Goal: Navigation & Orientation: Find specific page/section

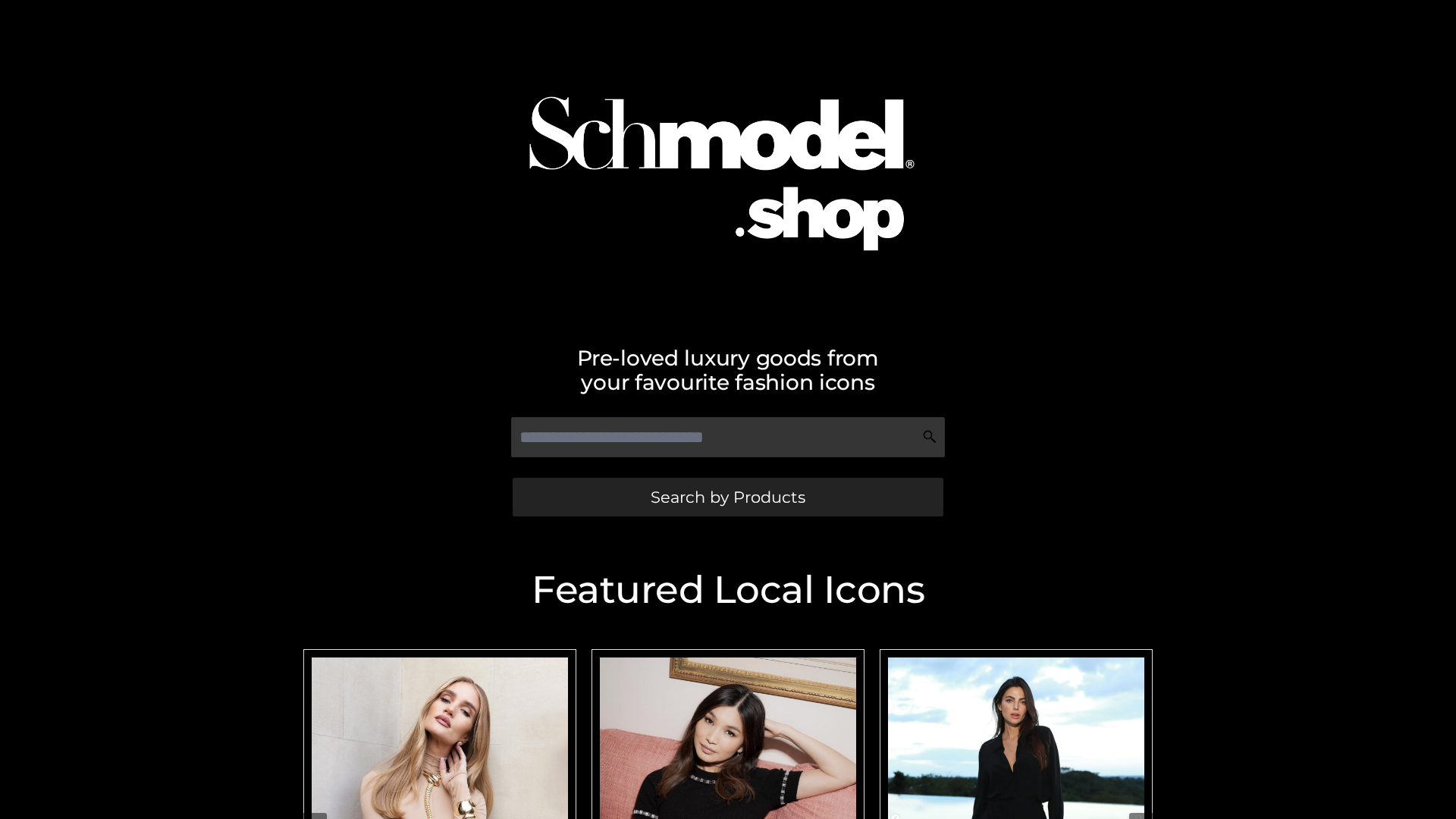
click at [728, 497] on span "Search by Products" at bounding box center [728, 497] width 154 height 16
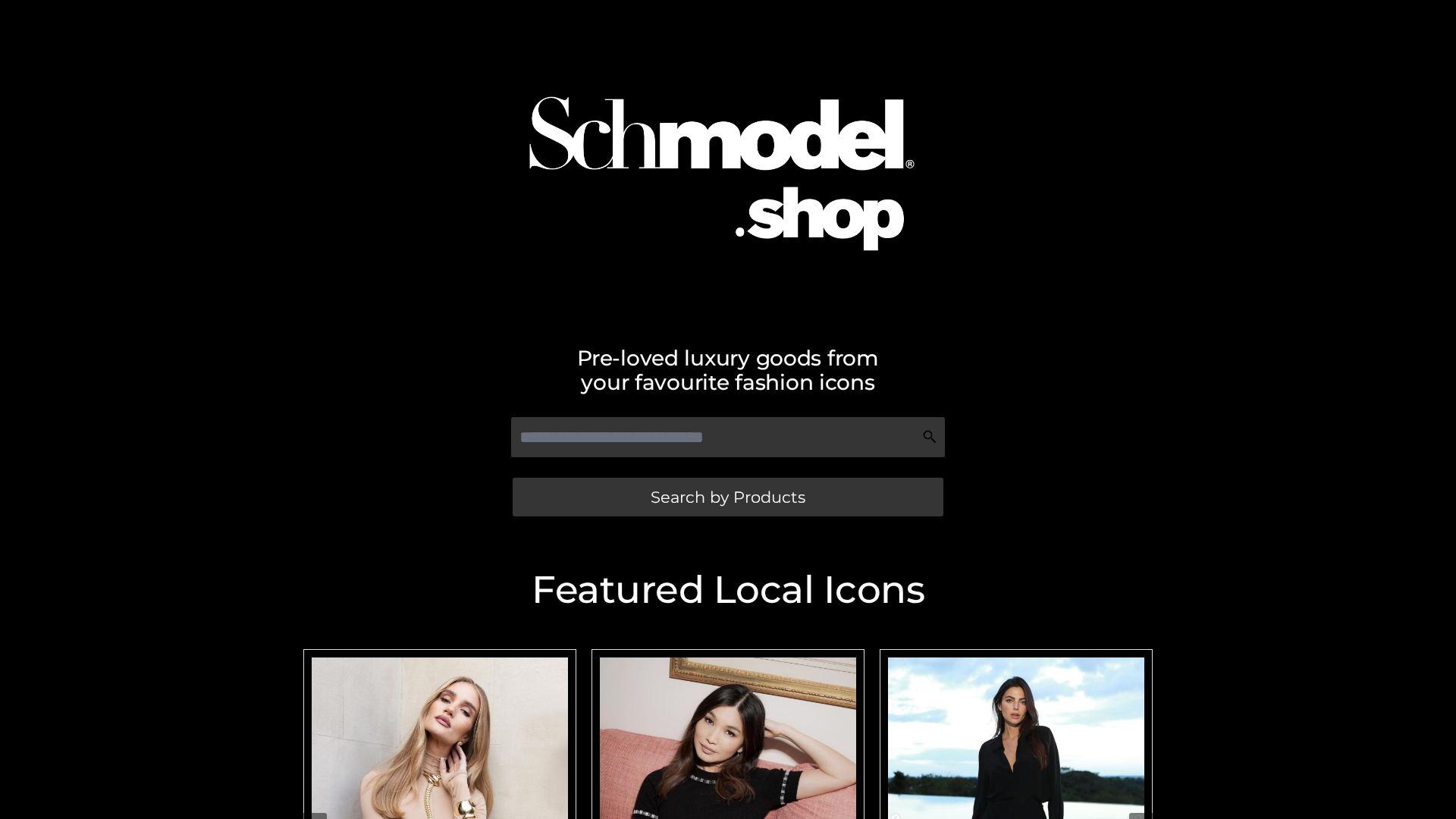
click at [728, 497] on span "Search by Products" at bounding box center [728, 497] width 154 height 16
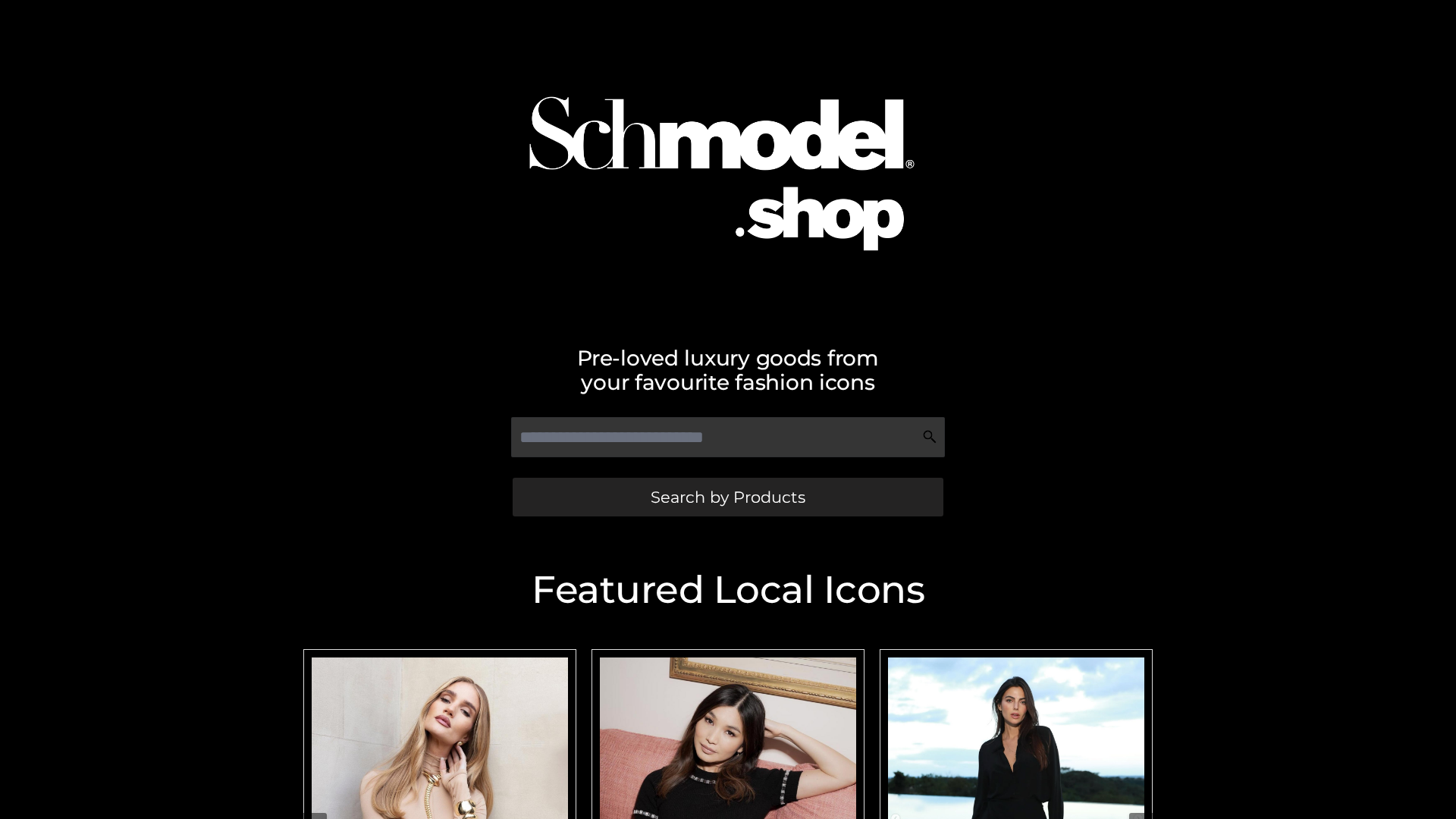
click at [728, 497] on span "Search by Products" at bounding box center [728, 497] width 154 height 16
